Goal: Check status: Check status

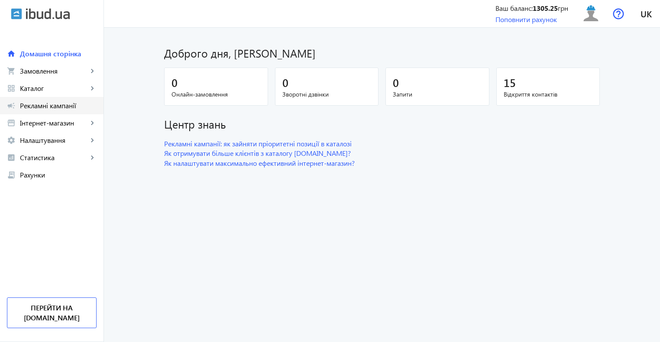
click at [65, 106] on span "Рекламні кампанії" at bounding box center [58, 105] width 77 height 9
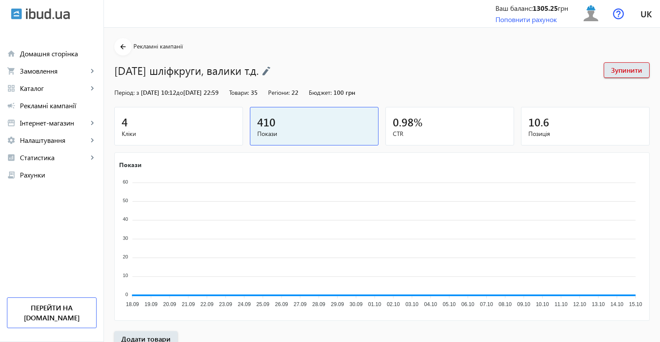
click at [180, 125] on div "4" at bounding box center [179, 121] width 114 height 15
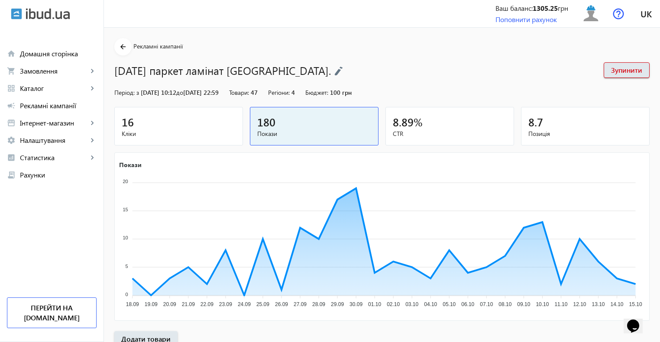
click at [166, 129] on span "Кліки" at bounding box center [179, 133] width 114 height 9
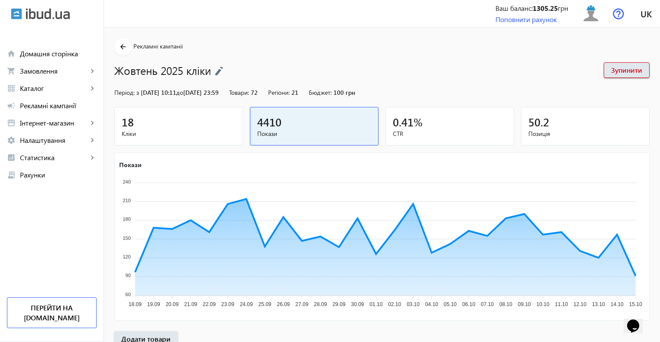
click at [188, 122] on div "18" at bounding box center [179, 121] width 114 height 15
